Goal: Find specific page/section: Find specific page/section

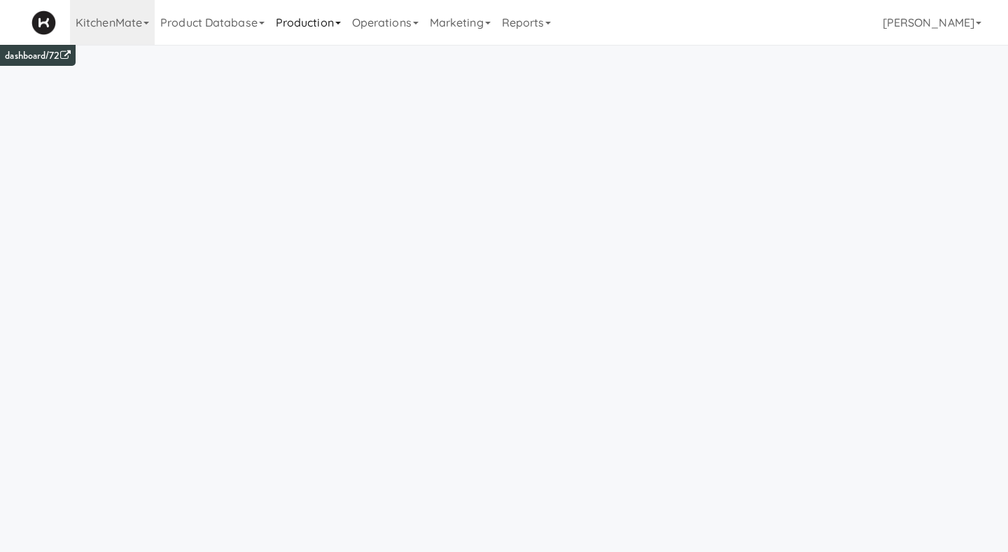
click at [337, 25] on link "Production" at bounding box center [308, 22] width 76 height 45
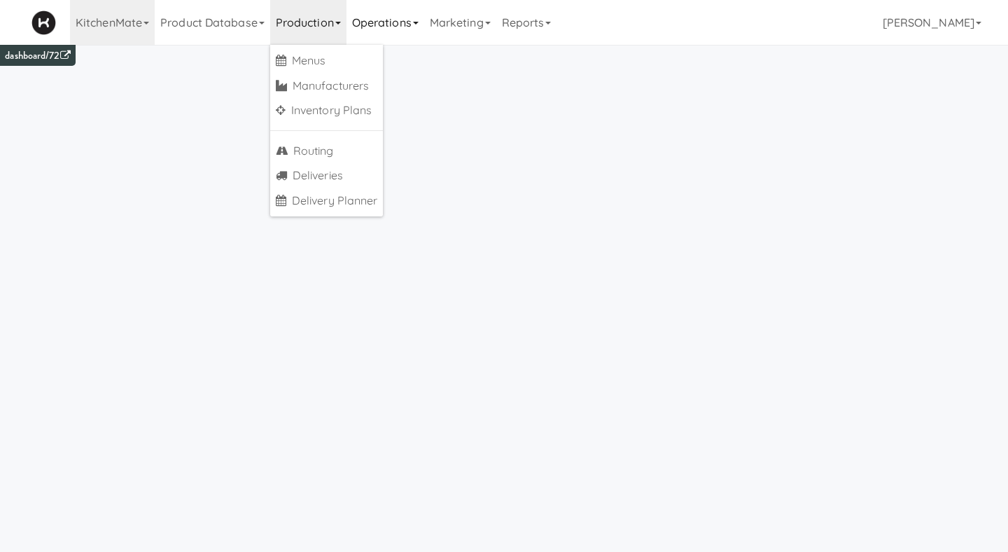
click at [365, 28] on link "Operations" at bounding box center [385, 22] width 78 height 45
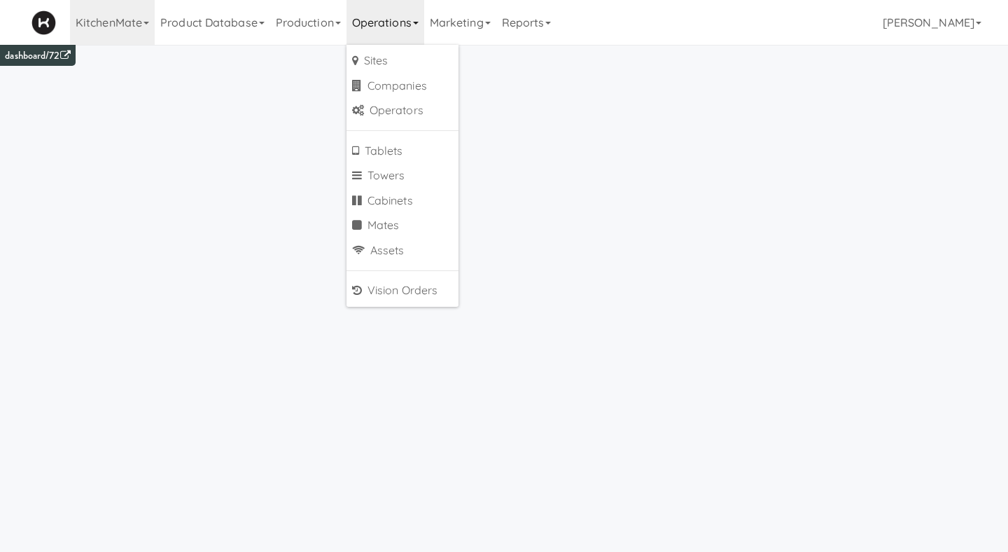
click at [364, 45] on ul "Sites Companies Operators Tablets Towers Cabinets Mates Assets Vision Orders" at bounding box center [402, 176] width 112 height 262
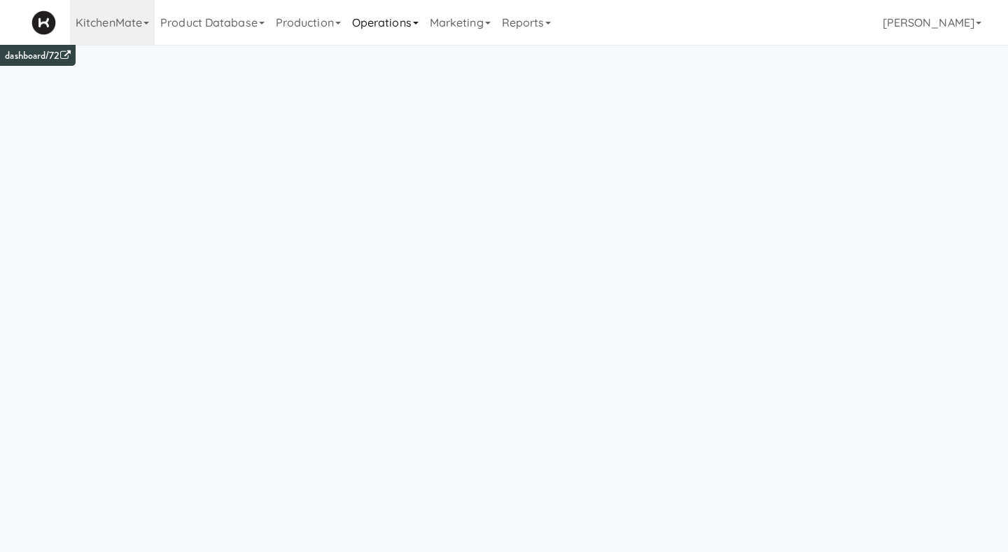
click at [374, 29] on link "Operations" at bounding box center [385, 22] width 78 height 45
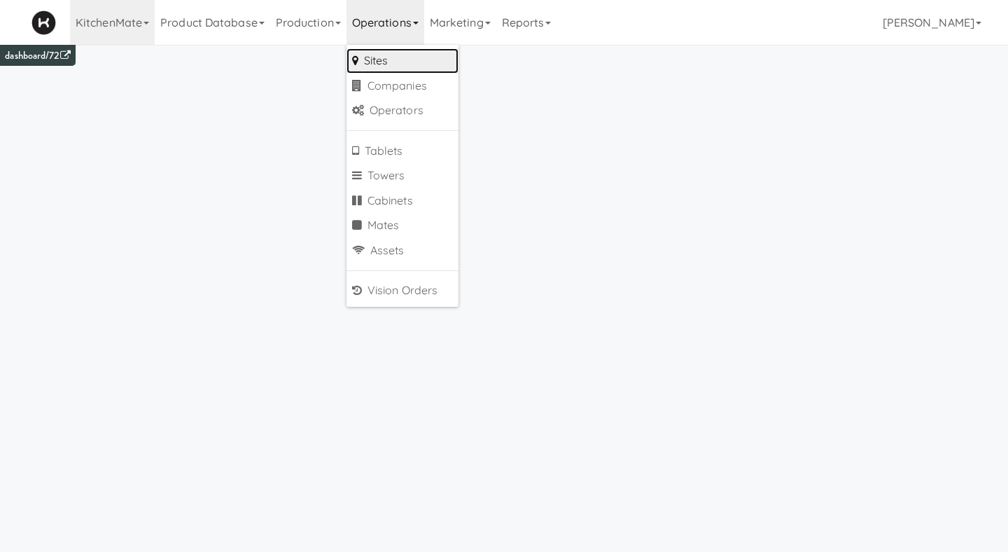
click at [370, 56] on link "Sites" at bounding box center [402, 60] width 112 height 25
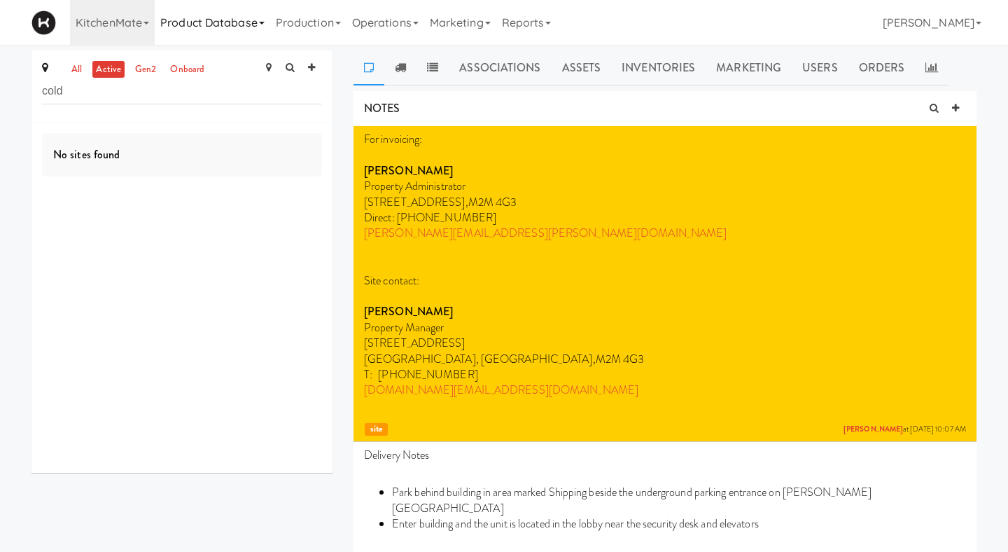
type input "cold"
